Goal: Task Accomplishment & Management: Use online tool/utility

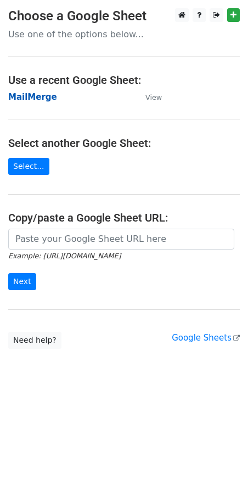
click at [33, 95] on strong "MailMerge" at bounding box center [32, 97] width 49 height 10
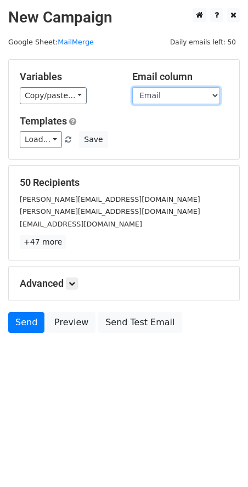
click at [210, 92] on select "FirstName LastName Email Company BookingLink Status Notes" at bounding box center [176, 95] width 88 height 17
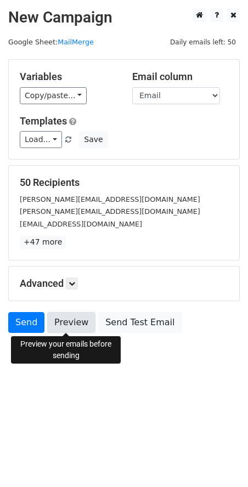
click at [74, 324] on link "Preview" at bounding box center [71, 322] width 48 height 21
click at [60, 323] on link "Preview" at bounding box center [71, 322] width 48 height 21
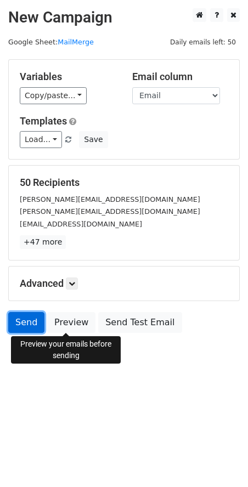
click at [27, 327] on link "Send" at bounding box center [26, 322] width 36 height 21
